Goal: Information Seeking & Learning: Learn about a topic

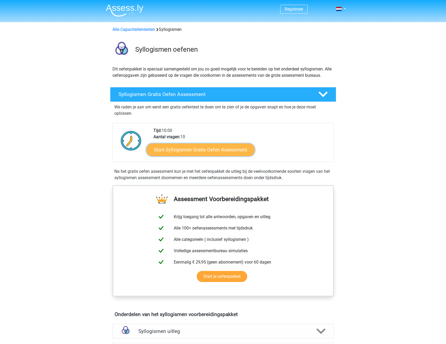
click at [184, 151] on link "Start Syllogismen Gratis Oefen Assessment" at bounding box center [200, 149] width 108 height 13
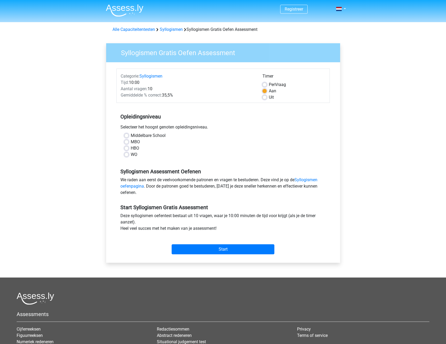
click at [131, 149] on label "HBO" at bounding box center [135, 148] width 8 height 6
click at [127, 149] on input "HBO" at bounding box center [126, 147] width 4 height 5
radio input "true"
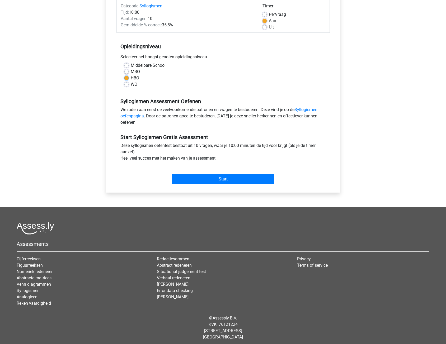
scroll to position [73, 0]
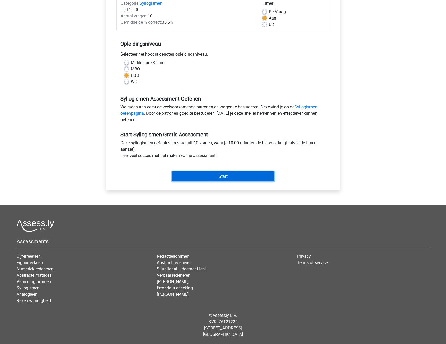
click at [219, 177] on input "Start" at bounding box center [223, 177] width 103 height 10
